Goal: Information Seeking & Learning: Learn about a topic

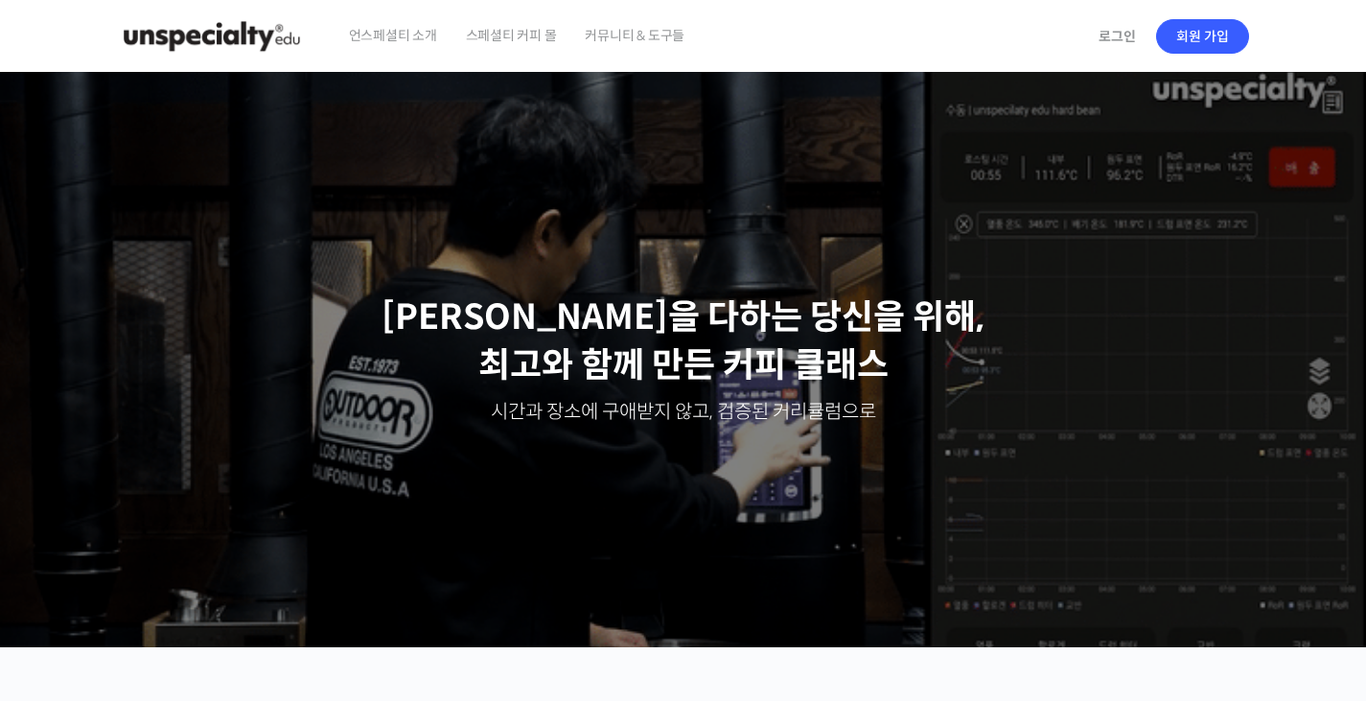
click at [524, 40] on span "스페셜티 커피 몰" at bounding box center [511, 35] width 91 height 73
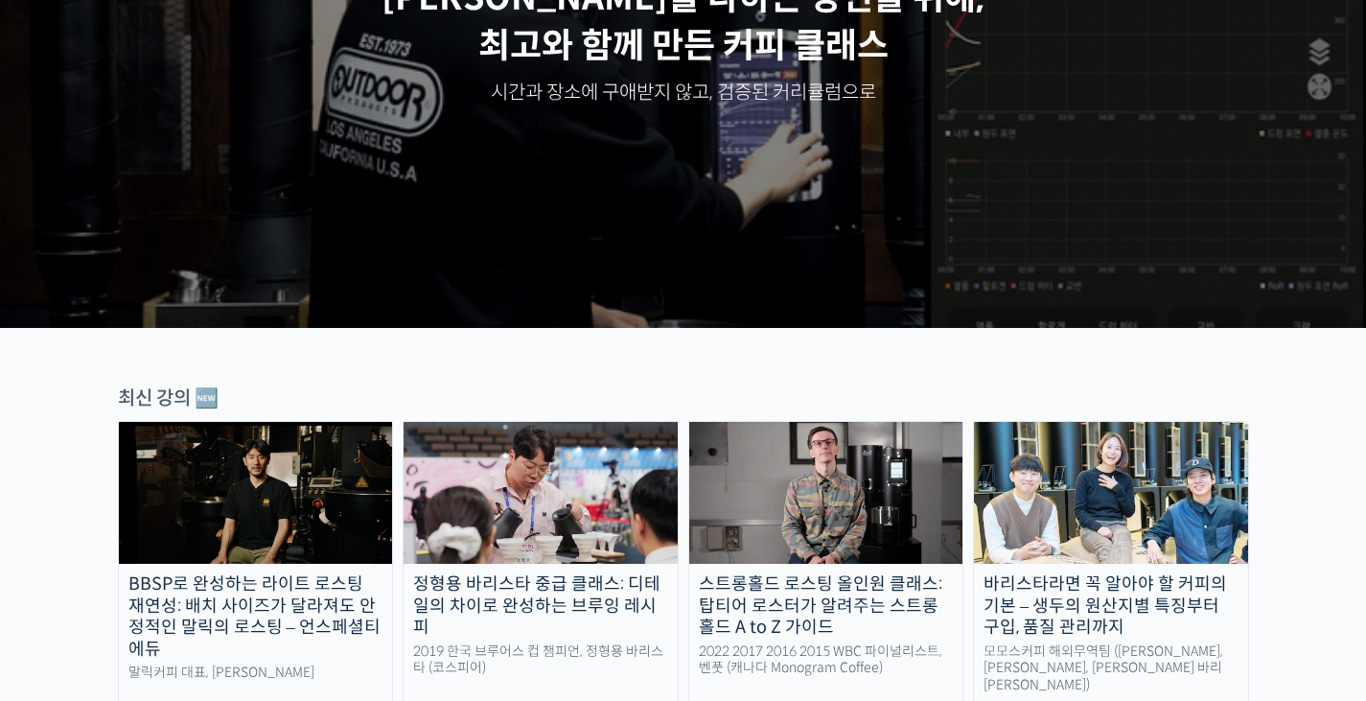
scroll to position [638, 0]
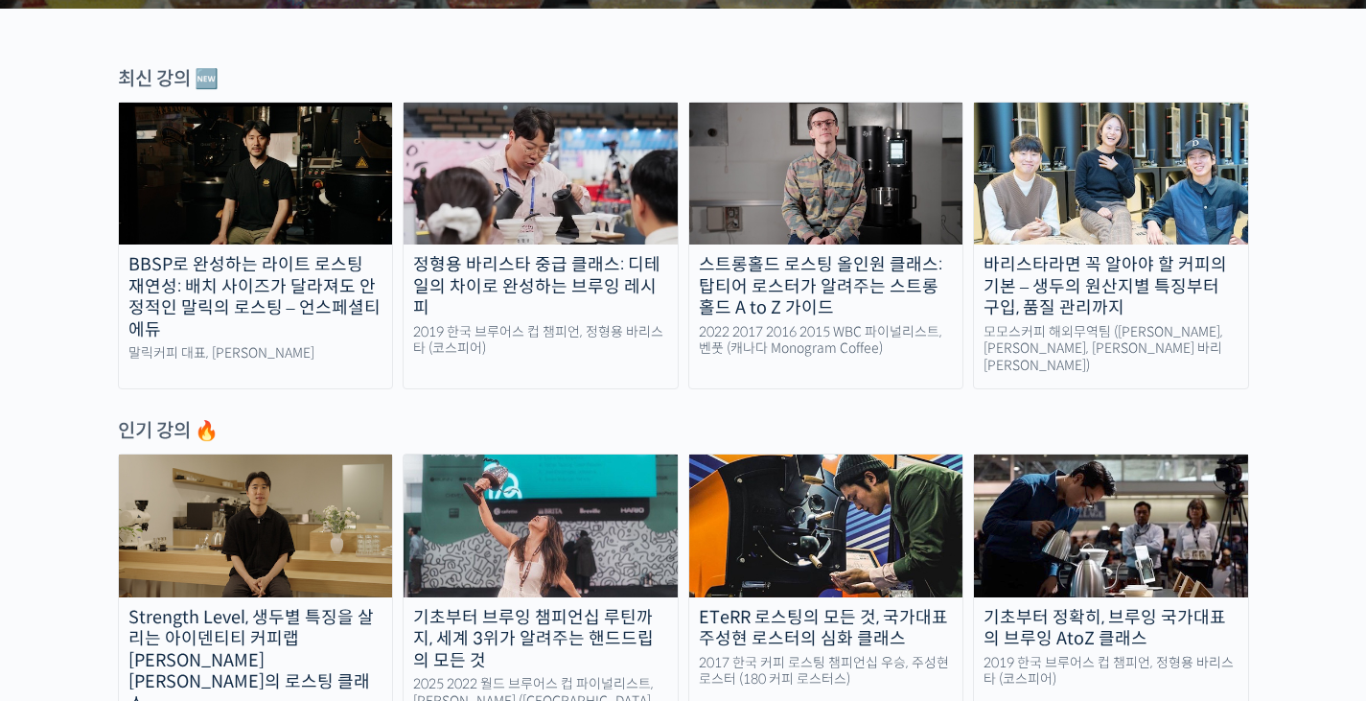
click at [232, 194] on img at bounding box center [256, 174] width 274 height 142
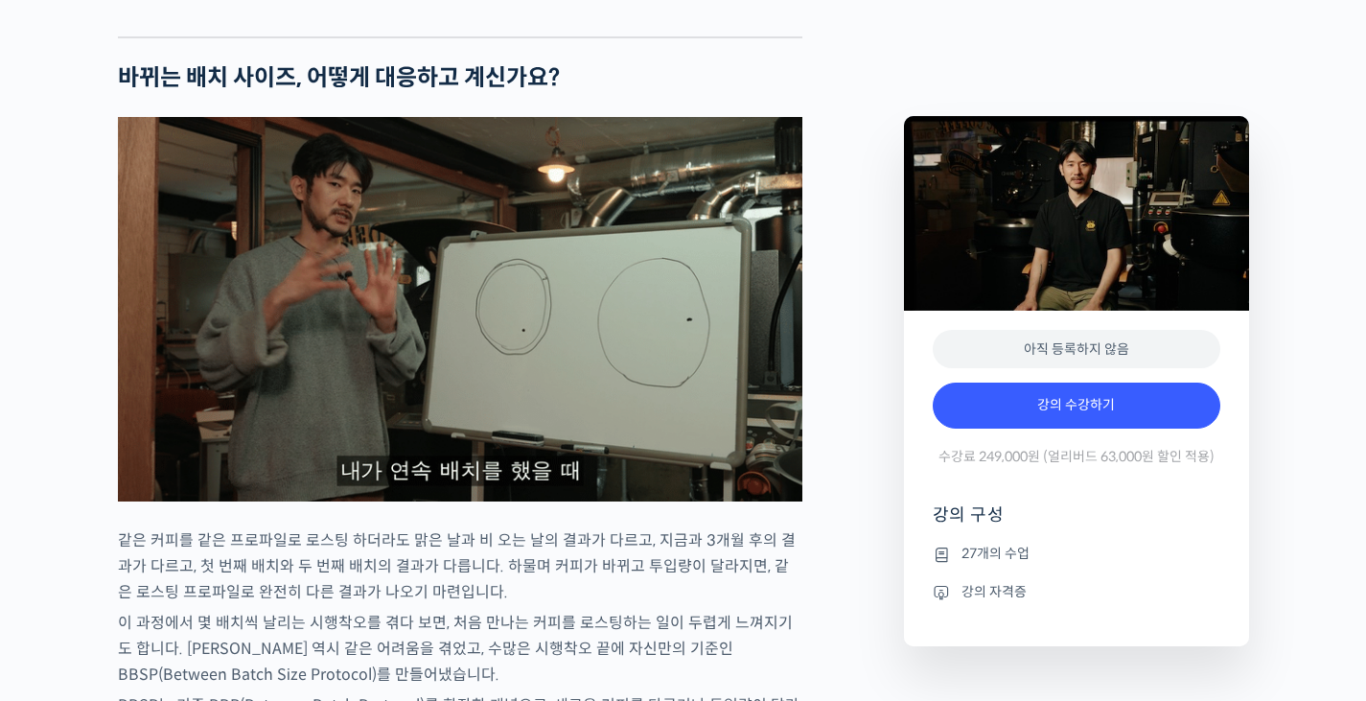
scroll to position [2876, 0]
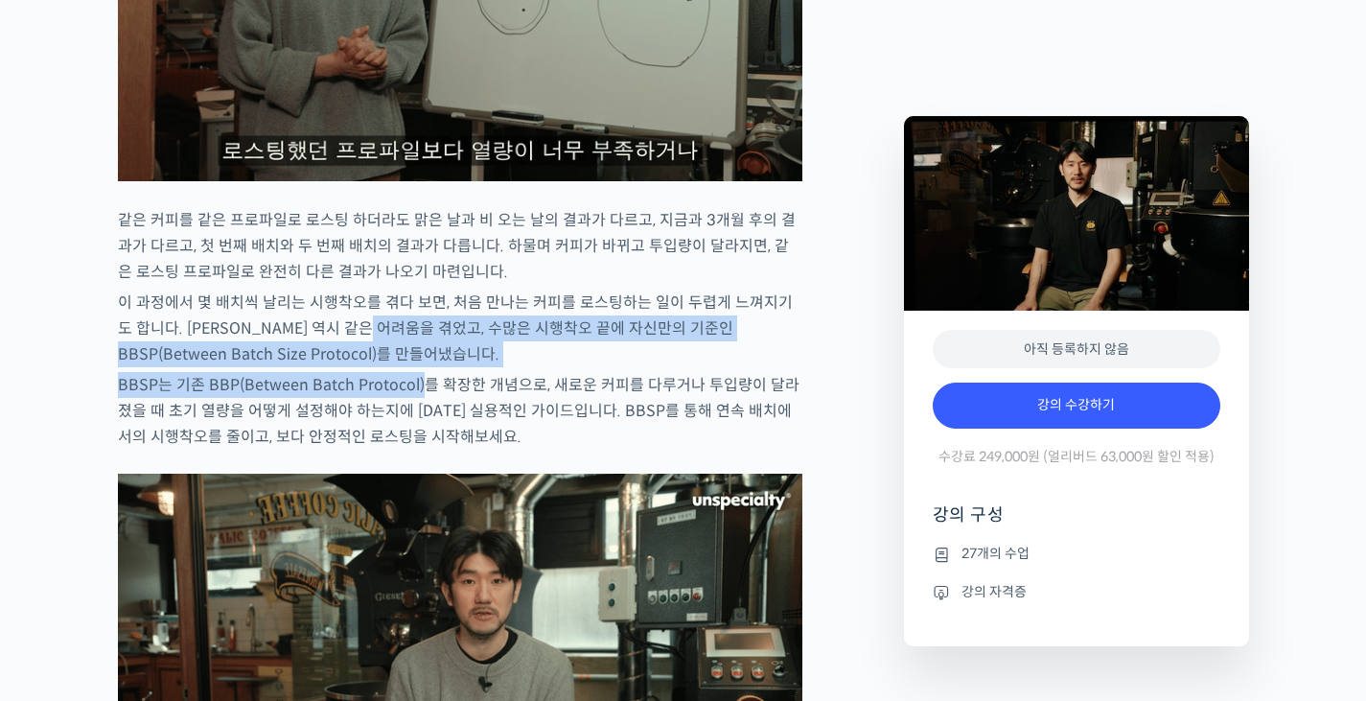
drag, startPoint x: 377, startPoint y: 387, endPoint x: 436, endPoint y: 479, distance: 109.6
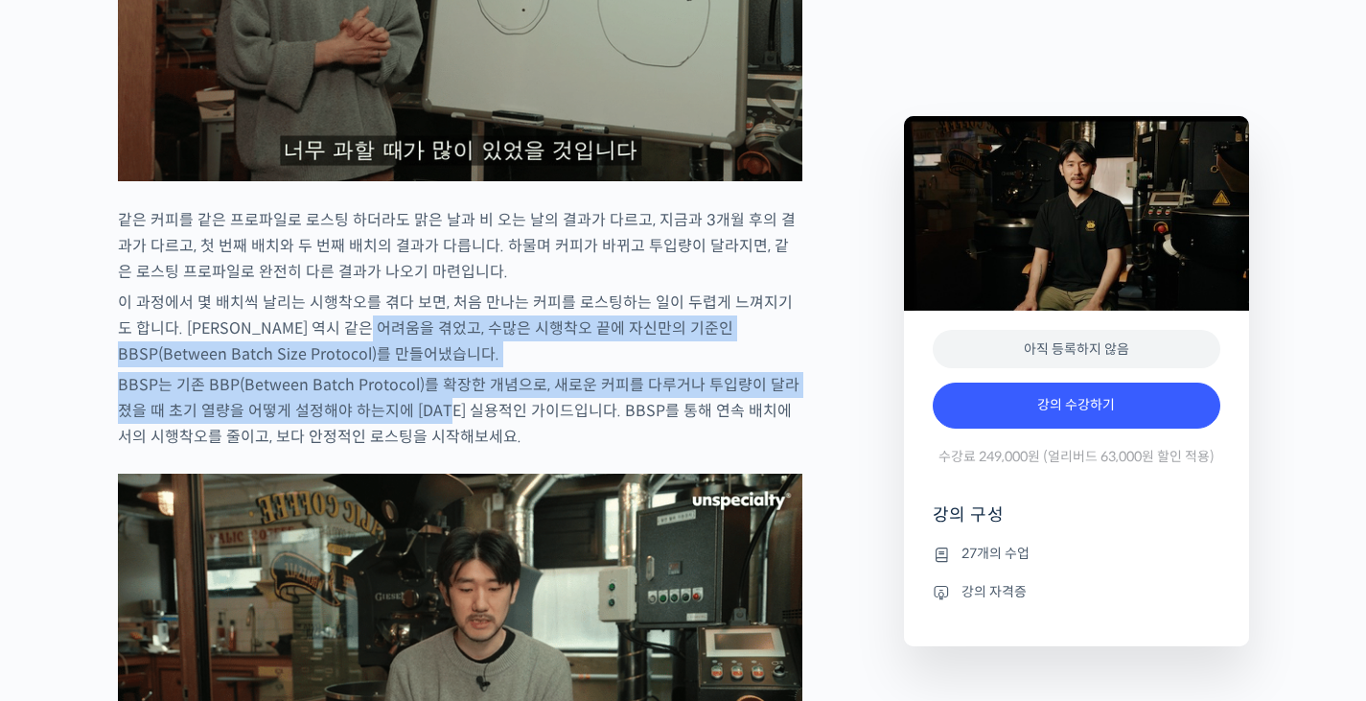
click at [434, 450] on p "BBSP는 기존 BBP(Between Batch Protocol)를 확장한 개념으로, 새로운 커피를 다루거나 투입량이 달라졌을 때 초기 열량을…" at bounding box center [460, 411] width 684 height 78
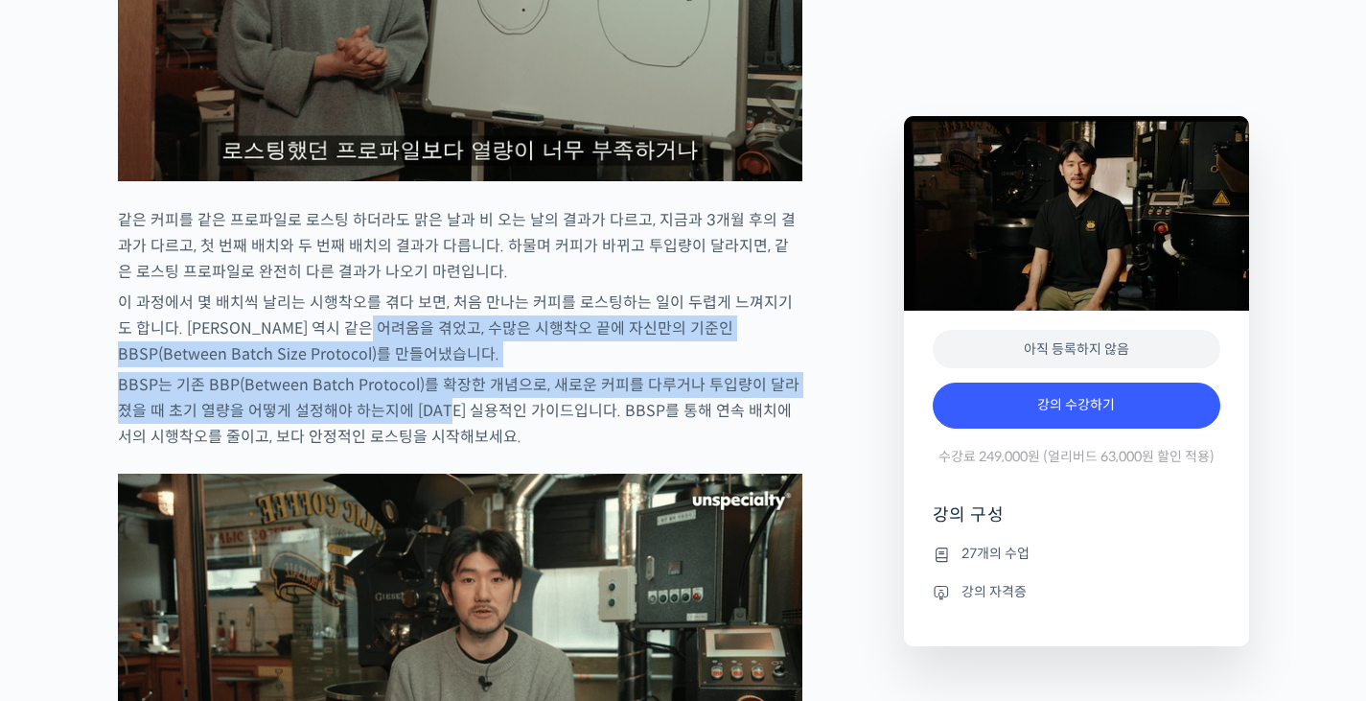
click at [434, 450] on p "BBSP는 기존 BBP(Between Batch Protocol)를 확장한 개념으로, 새로운 커피를 다루거나 투입량이 달라졌을 때 초기 열량을…" at bounding box center [460, 411] width 684 height 78
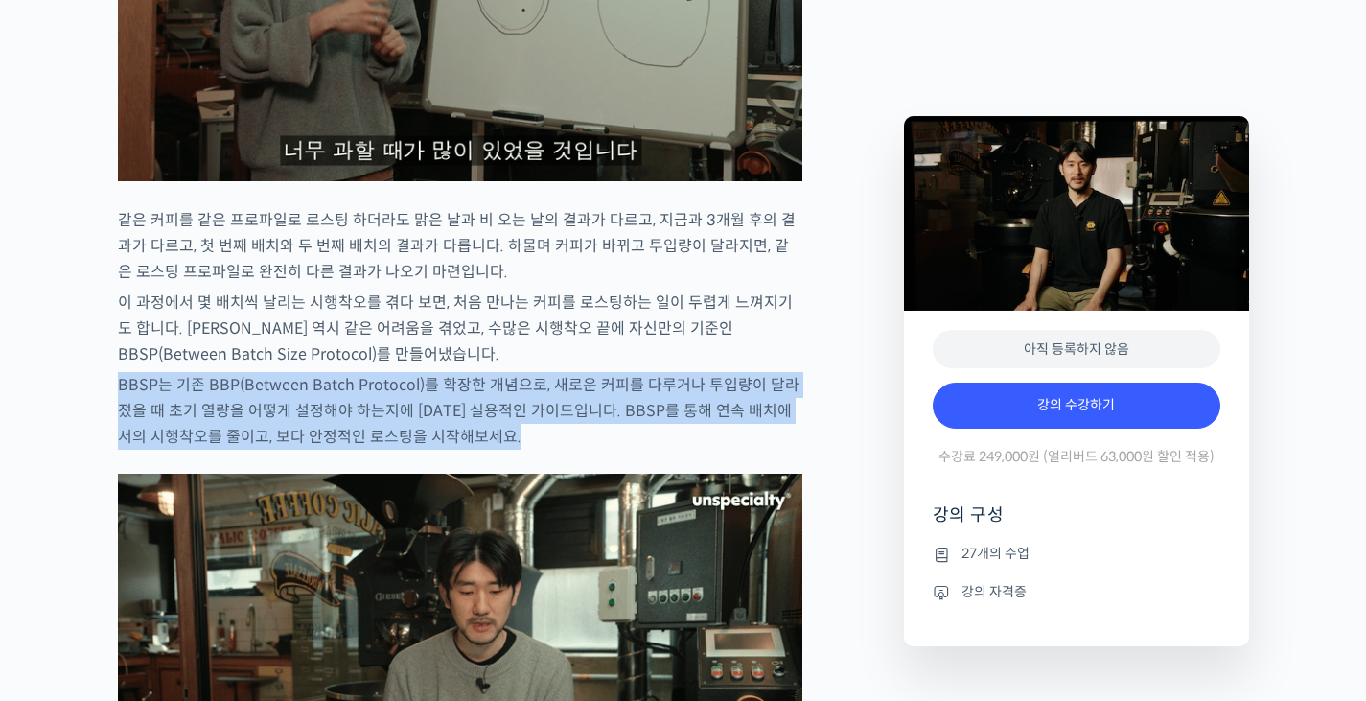
click at [434, 450] on p "BBSP는 기존 BBP(Between Batch Protocol)를 확장한 개념으로, 새로운 커피를 다루거나 투입량이 달라졌을 때 초기 열량을…" at bounding box center [460, 411] width 684 height 78
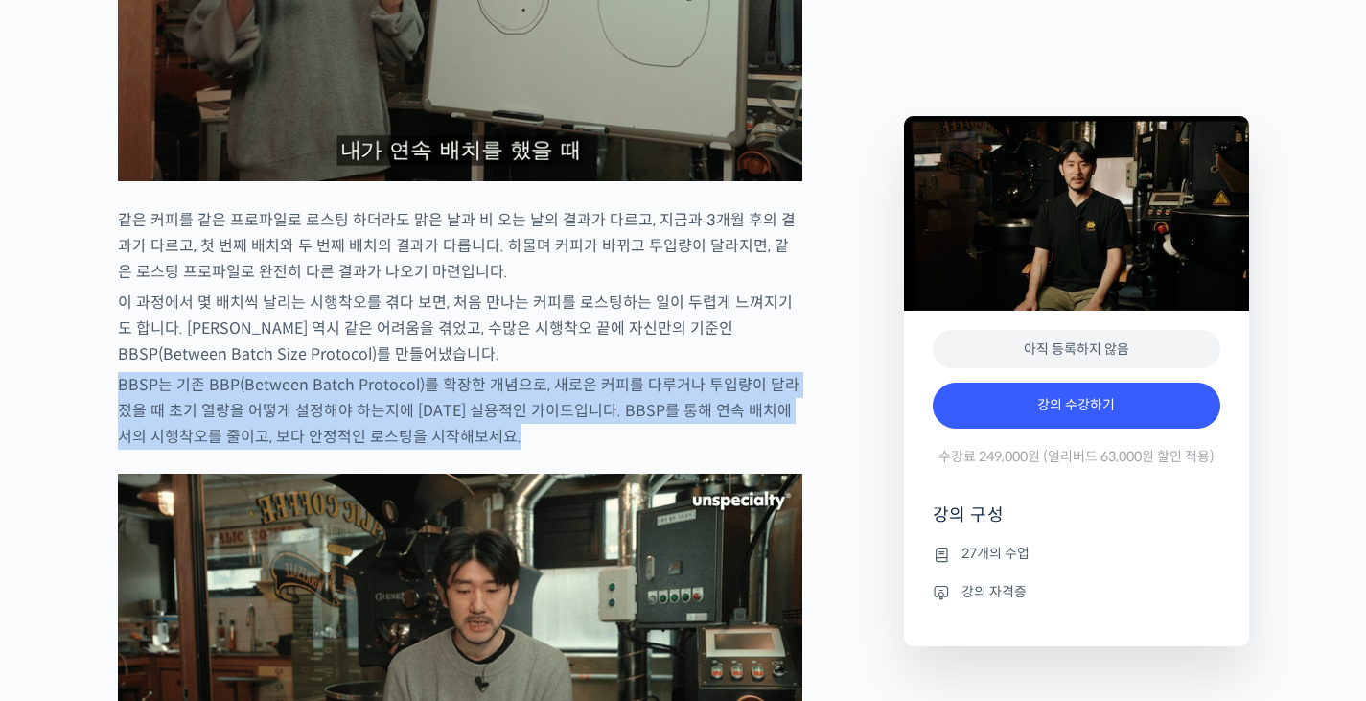
click at [434, 450] on p "BBSP는 기존 BBP(Between Batch Protocol)를 확장한 개념으로, 새로운 커피를 다루거나 투입량이 달라졌을 때 초기 열량을…" at bounding box center [460, 411] width 684 height 78
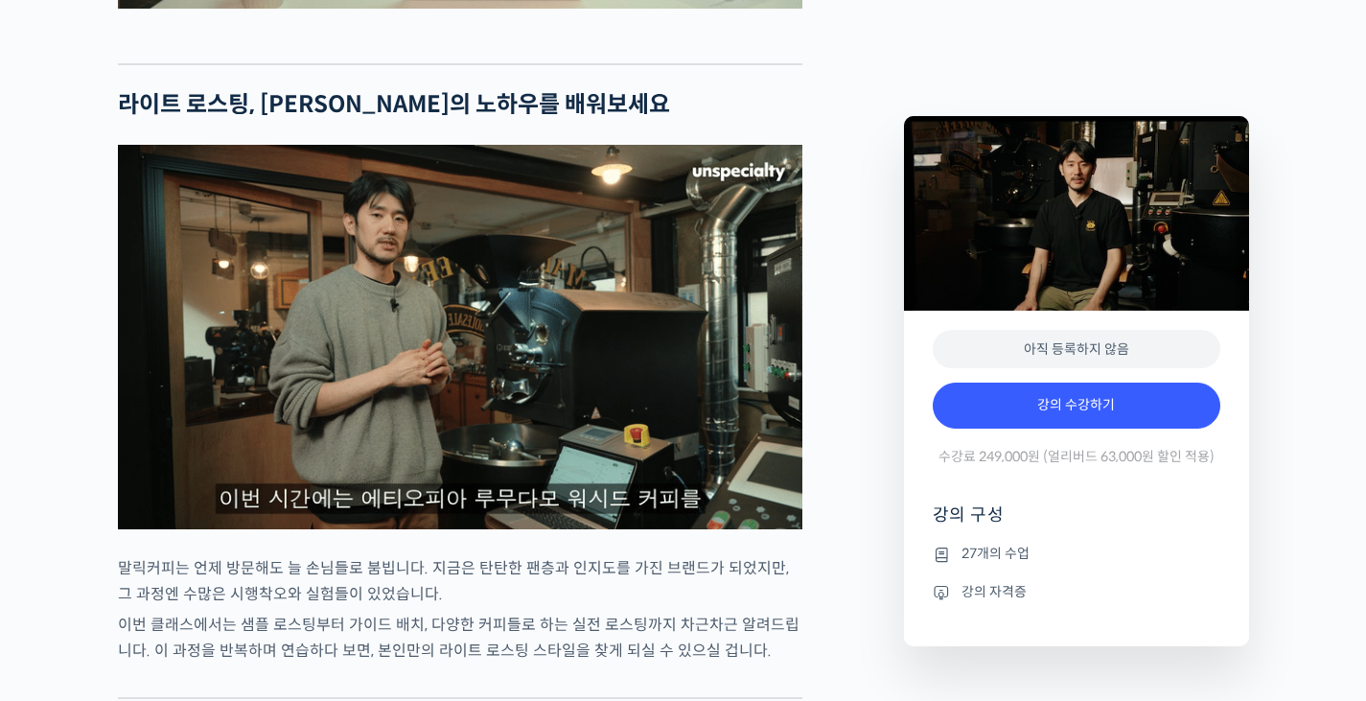
scroll to position [3835, 0]
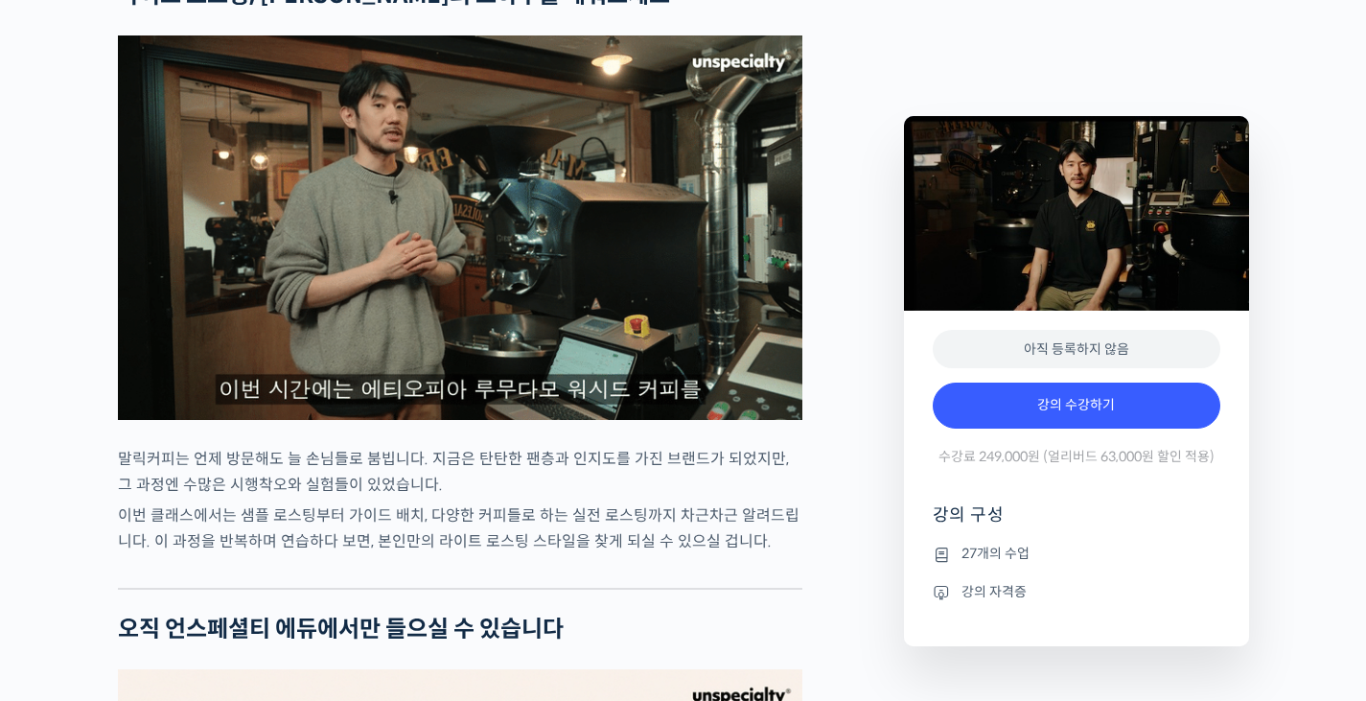
click at [473, 372] on img at bounding box center [460, 227] width 684 height 384
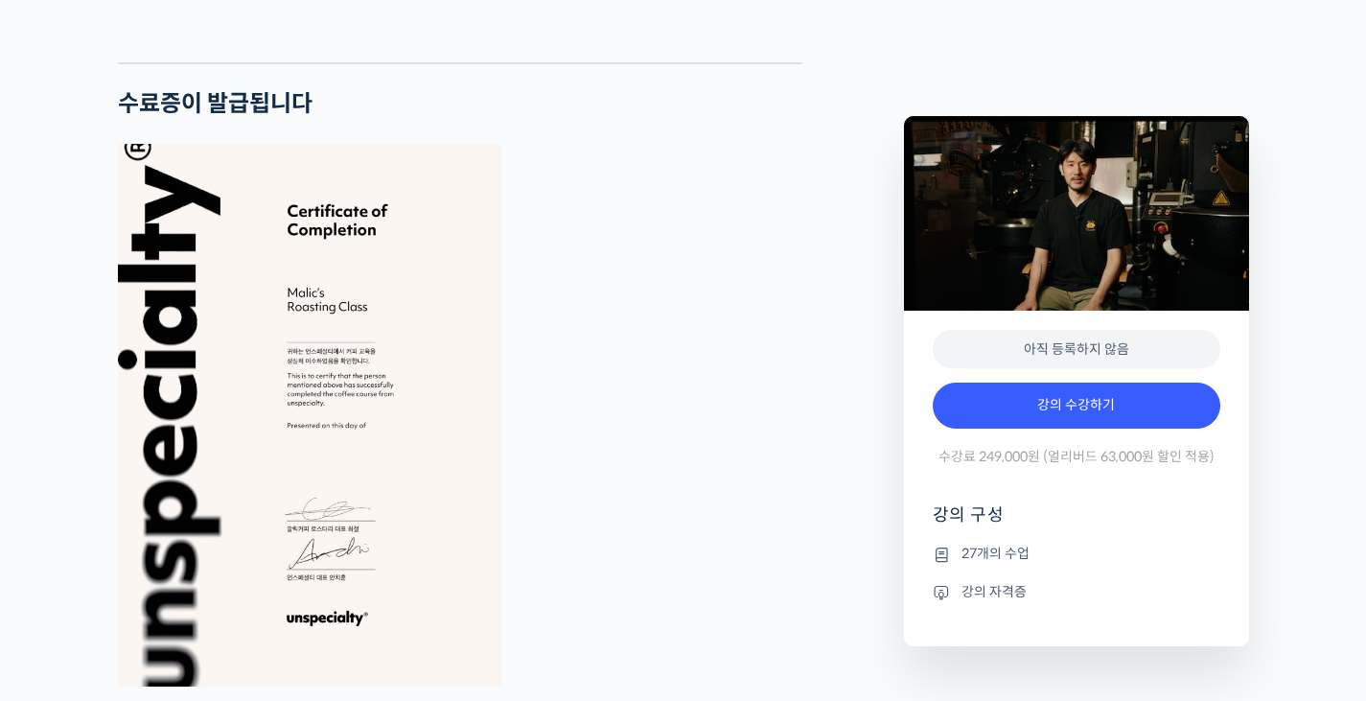
scroll to position [5752, 0]
